Goal: Task Accomplishment & Management: Complete application form

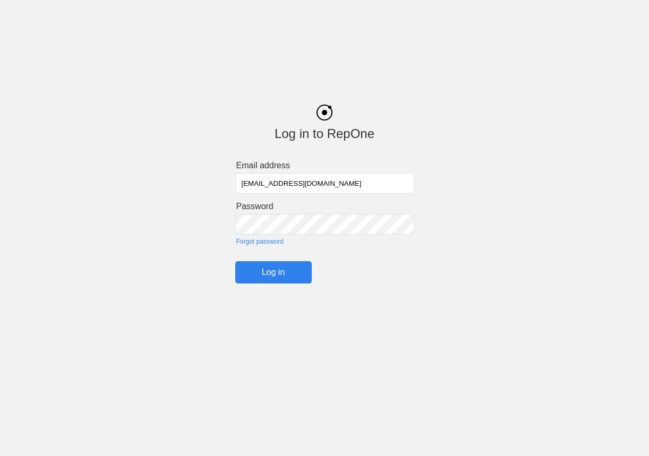
drag, startPoint x: 268, startPoint y: 183, endPoint x: 260, endPoint y: 182, distance: 8.0
click at [260, 182] on input "[EMAIL_ADDRESS][DOMAIN_NAME]" at bounding box center [324, 183] width 179 height 21
click at [275, 263] on input "Log in" at bounding box center [273, 272] width 76 height 22
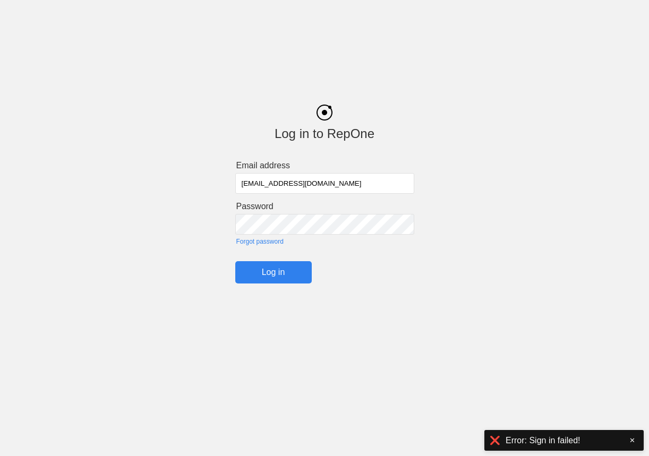
drag, startPoint x: 262, startPoint y: 183, endPoint x: 268, endPoint y: 183, distance: 5.8
click at [268, 183] on input "[EMAIL_ADDRESS][DOMAIN_NAME]" at bounding box center [324, 183] width 179 height 21
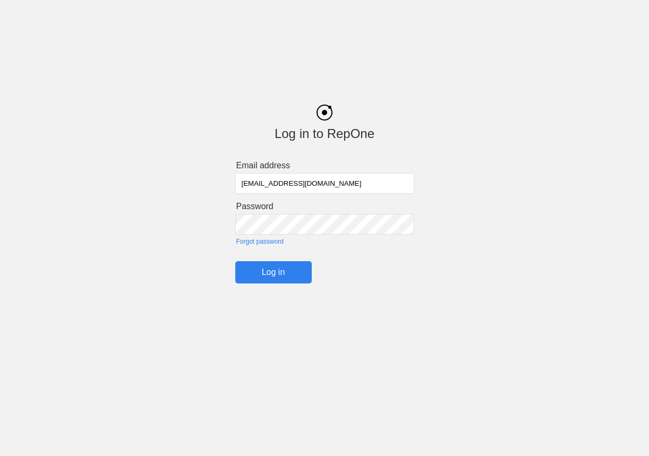
click at [269, 270] on input "Log in" at bounding box center [273, 272] width 76 height 22
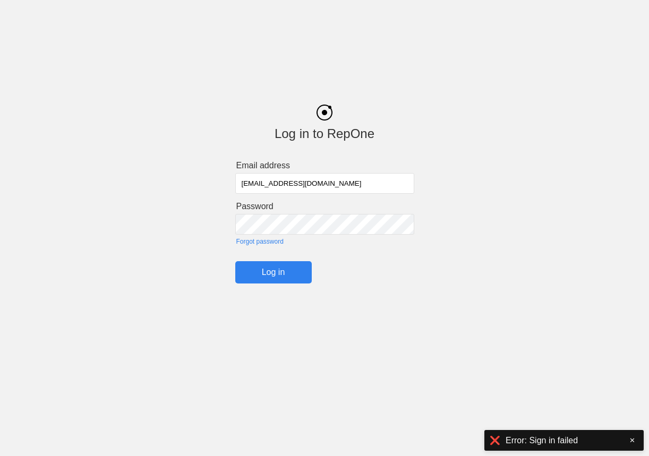
drag, startPoint x: 270, startPoint y: 183, endPoint x: 261, endPoint y: 182, distance: 9.6
click at [261, 182] on input "oguz+20@getrepone.com" at bounding box center [324, 183] width 179 height 21
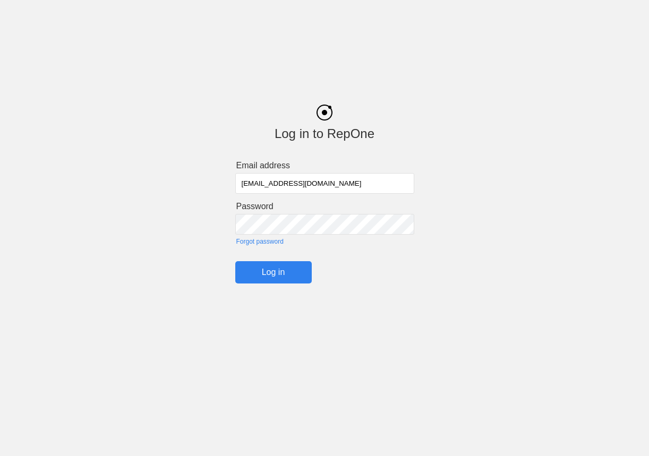
click at [269, 271] on input "Log in" at bounding box center [273, 272] width 76 height 22
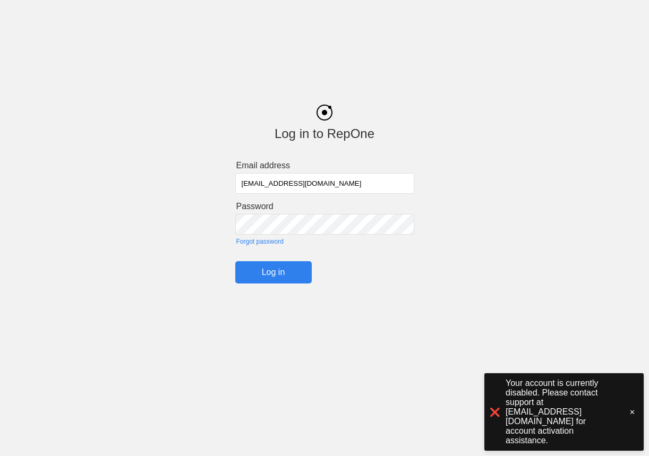
drag, startPoint x: 270, startPoint y: 181, endPoint x: 262, endPoint y: 181, distance: 8.0
click at [262, 181] on input "oguz+19@getrepone.com" at bounding box center [324, 183] width 179 height 21
click at [267, 269] on input "Log in" at bounding box center [273, 272] width 76 height 22
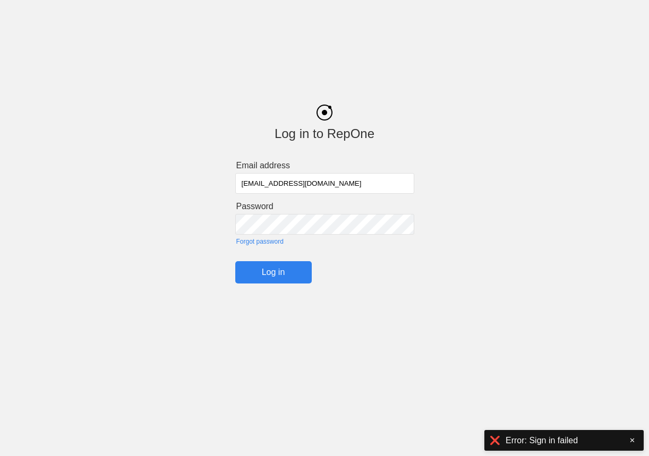
click at [269, 183] on input "oguz+20@getrepone.com" at bounding box center [324, 183] width 179 height 21
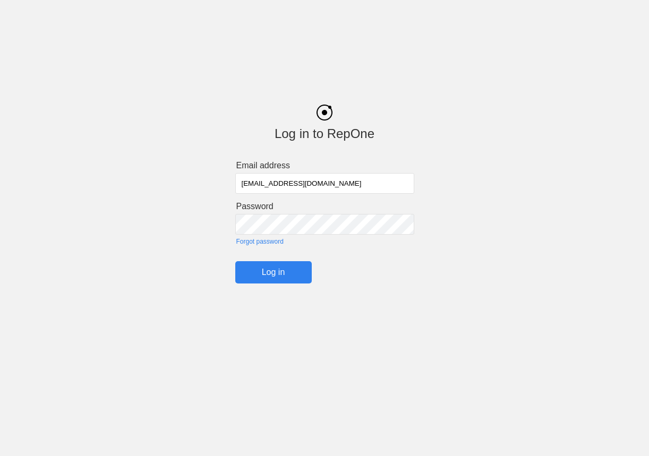
click at [268, 268] on input "Log in" at bounding box center [273, 272] width 76 height 22
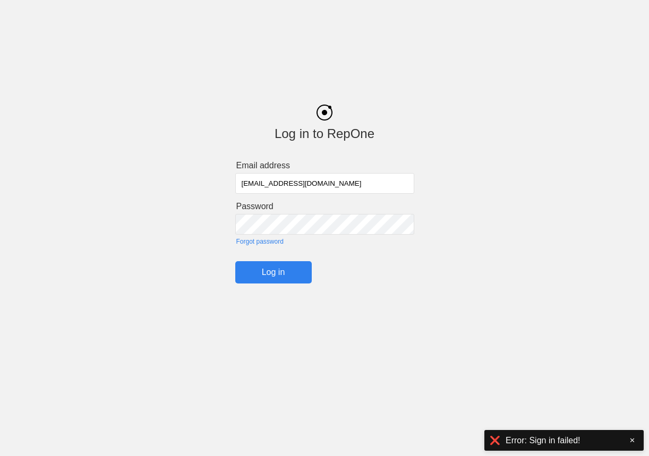
click at [266, 180] on input "[EMAIL_ADDRESS][DOMAIN_NAME]" at bounding box center [324, 183] width 179 height 21
click at [255, 277] on input "Log in" at bounding box center [273, 272] width 76 height 22
click at [265, 186] on input "oguz+13@getrepone.com" at bounding box center [324, 183] width 179 height 21
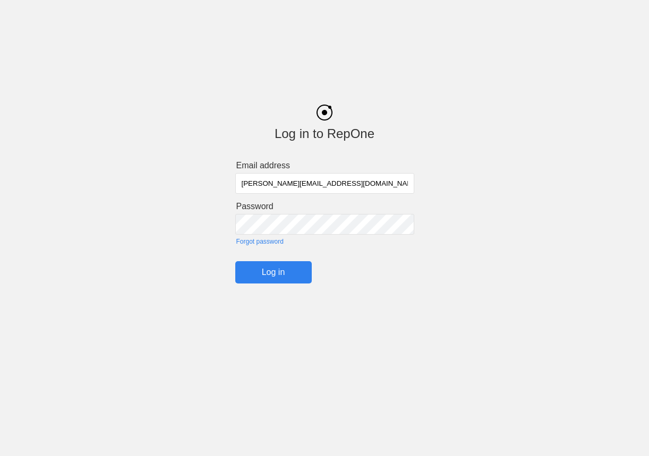
click at [297, 271] on input "Log in" at bounding box center [273, 272] width 76 height 22
click at [245, 179] on input "john@getrepone.com" at bounding box center [324, 183] width 179 height 21
type input "oguz@getrepone.com"
click at [277, 273] on input "Log in" at bounding box center [273, 272] width 76 height 22
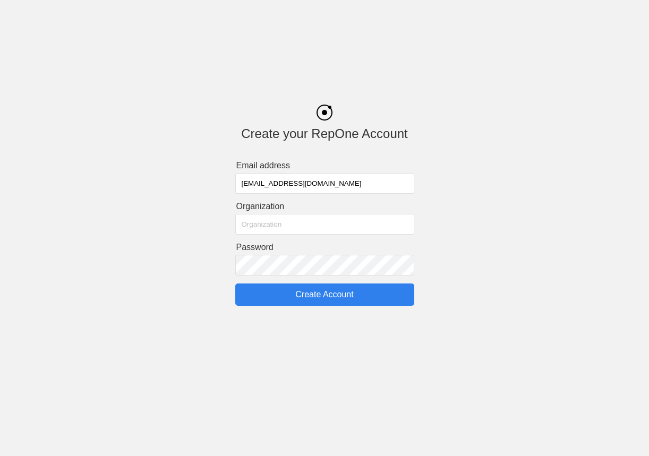
click at [266, 185] on input "[EMAIL_ADDRESS][DOMAIN_NAME]" at bounding box center [324, 183] width 179 height 21
type input "[EMAIL_ADDRESS][DOMAIN_NAME]"
click at [281, 297] on input "Create Account" at bounding box center [324, 295] width 179 height 22
type input "Create Account"
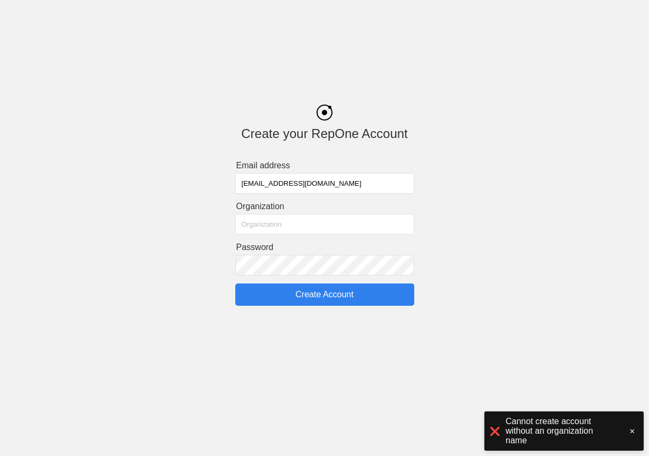
click at [262, 212] on form "Email address [EMAIL_ADDRESS][DOMAIN_NAME] Organization Password Create Account" at bounding box center [324, 233] width 179 height 145
click at [262, 217] on input "text" at bounding box center [324, 224] width 179 height 21
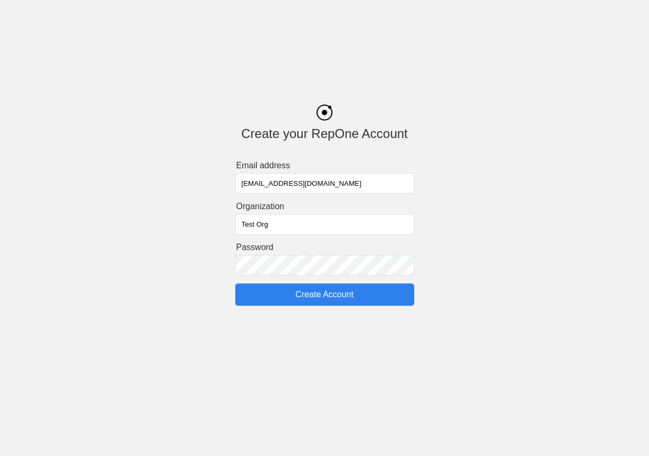
type input "Test Org"
click at [270, 291] on input "Create Account" at bounding box center [324, 295] width 179 height 22
type input "Create Account"
